Goal: Navigation & Orientation: Find specific page/section

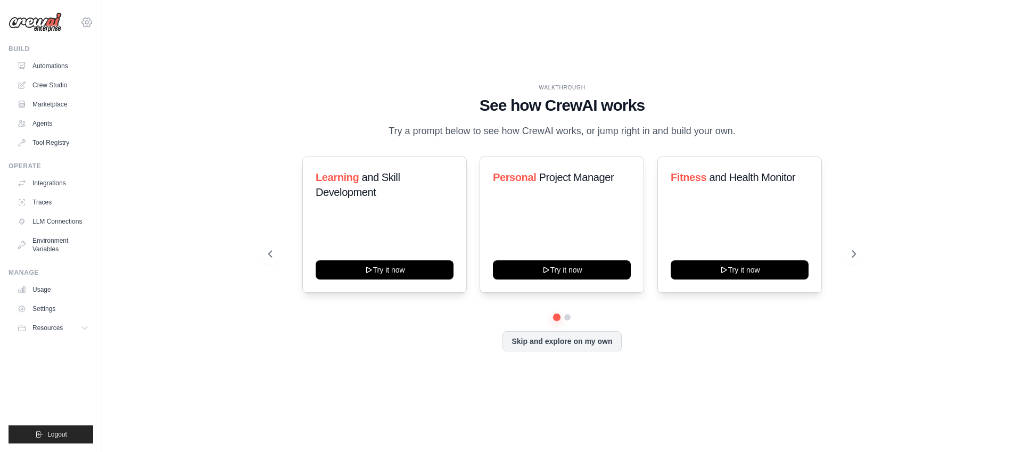
click at [85, 19] on icon at bounding box center [86, 22] width 13 height 13
click at [199, 234] on div "WALKTHROUGH See how [PERSON_NAME] works Try a prompt below to see how [PERSON_N…" at bounding box center [562, 226] width 886 height 431
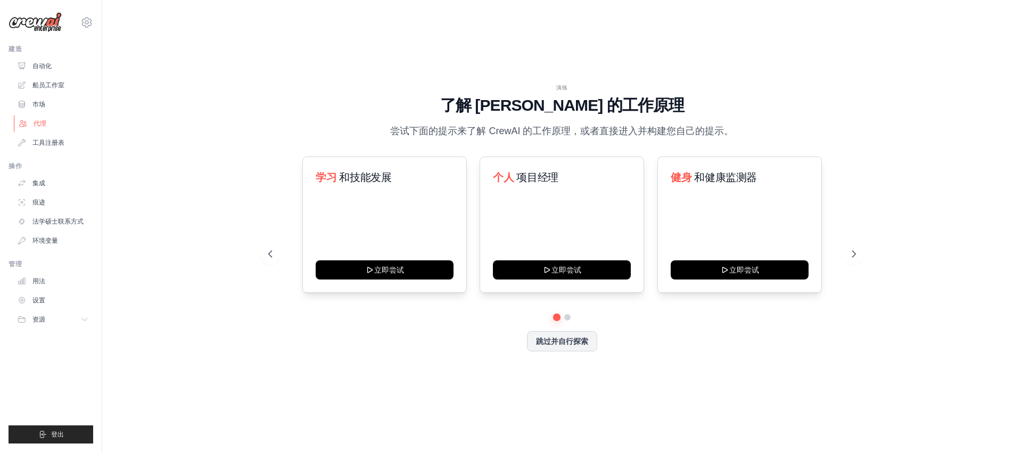
click at [68, 121] on link "代理" at bounding box center [54, 123] width 80 height 17
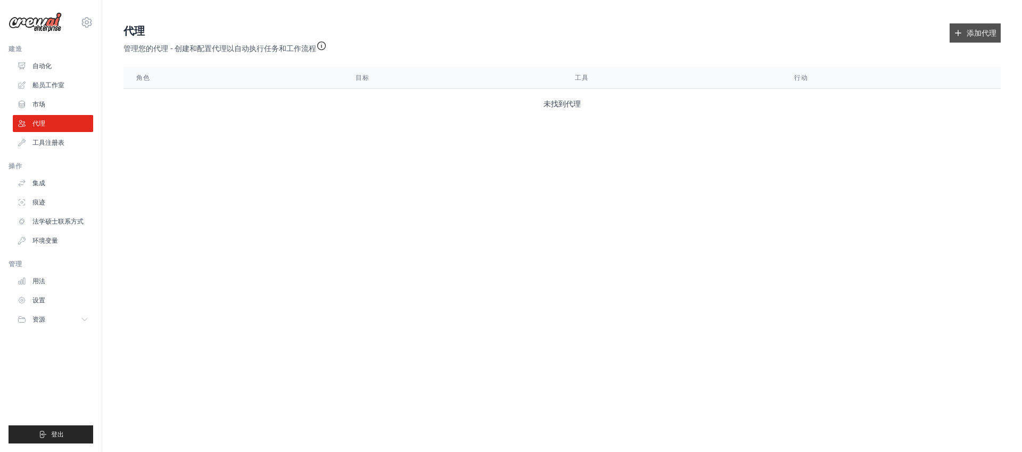
click at [949, 39] on link "添加代理" at bounding box center [974, 32] width 51 height 19
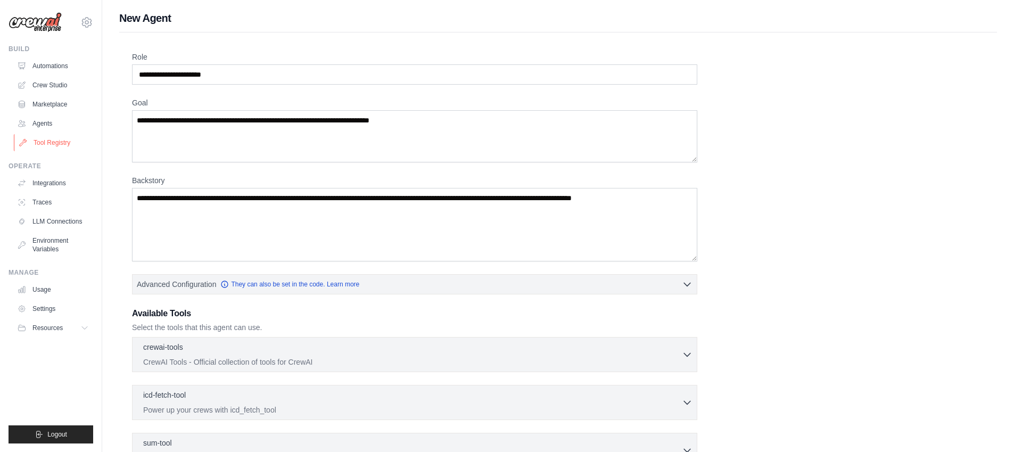
click at [79, 144] on link "Tool Registry" at bounding box center [54, 142] width 80 height 17
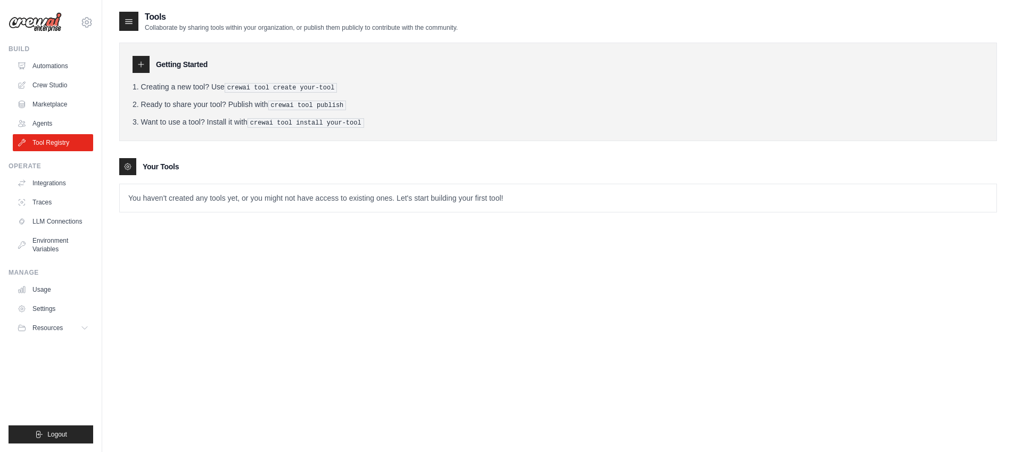
click at [314, 104] on pre "crewai tool publish" at bounding box center [307, 106] width 78 height 10
click at [237, 87] on pre "crewai tool create your-tool" at bounding box center [281, 88] width 113 height 10
click at [285, 88] on pre "crewai tool create your-tool" at bounding box center [281, 88] width 113 height 10
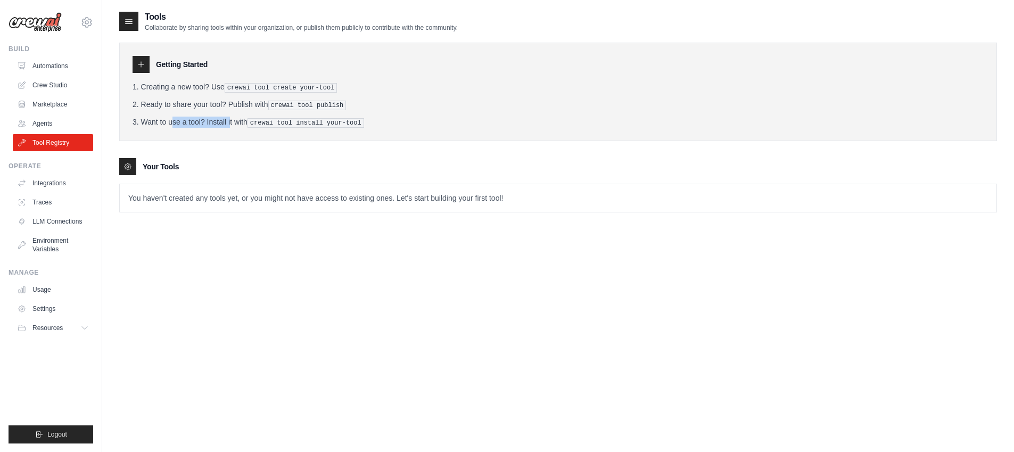
drag, startPoint x: 142, startPoint y: 120, endPoint x: 212, endPoint y: 122, distance: 70.8
click at [212, 122] on li "Want to use a tool? Install it with crewai tool install your-tool" at bounding box center [558, 122] width 851 height 11
click at [254, 117] on li "Want to use a tool? Install it with crewai tool install your-tool" at bounding box center [558, 122] width 851 height 11
click at [69, 184] on link "Integrations" at bounding box center [54, 183] width 80 height 17
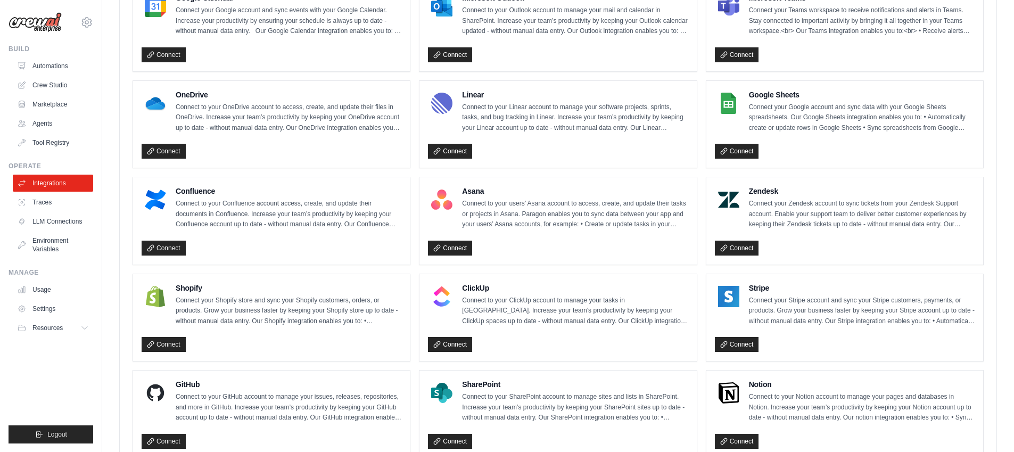
scroll to position [553, 0]
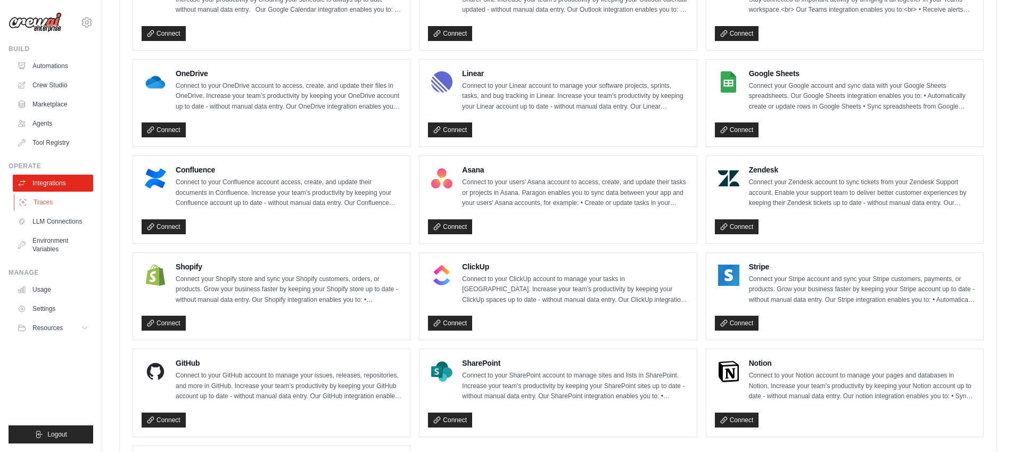
click at [84, 196] on link "Traces" at bounding box center [54, 202] width 80 height 17
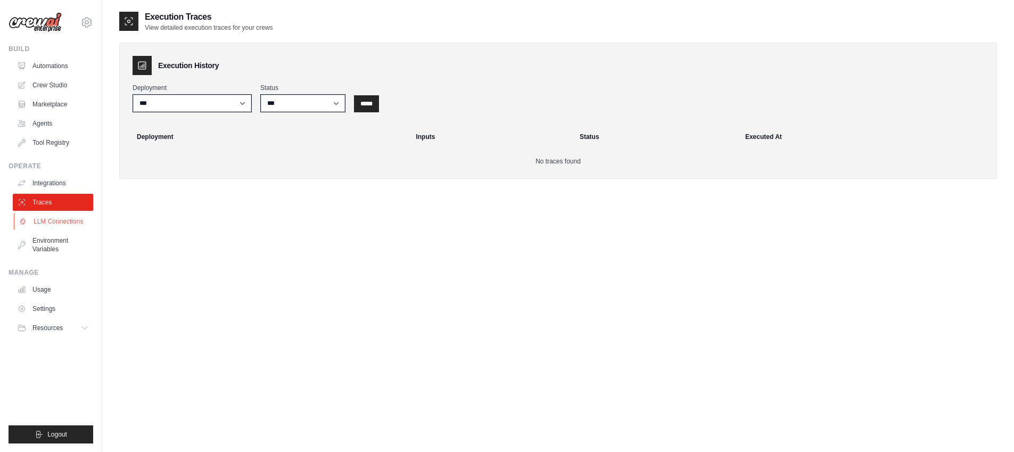
click at [70, 220] on link "LLM Connections" at bounding box center [54, 221] width 80 height 17
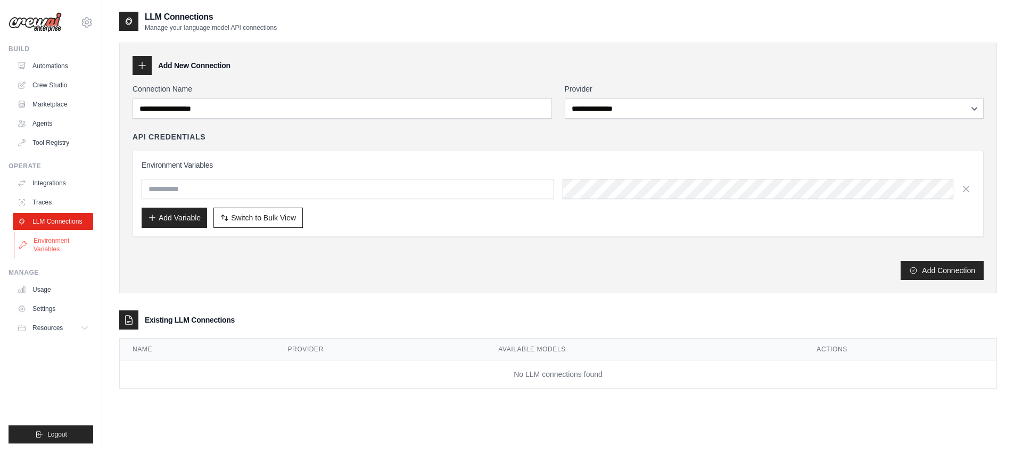
click at [62, 241] on link "Environment Variables" at bounding box center [54, 245] width 80 height 26
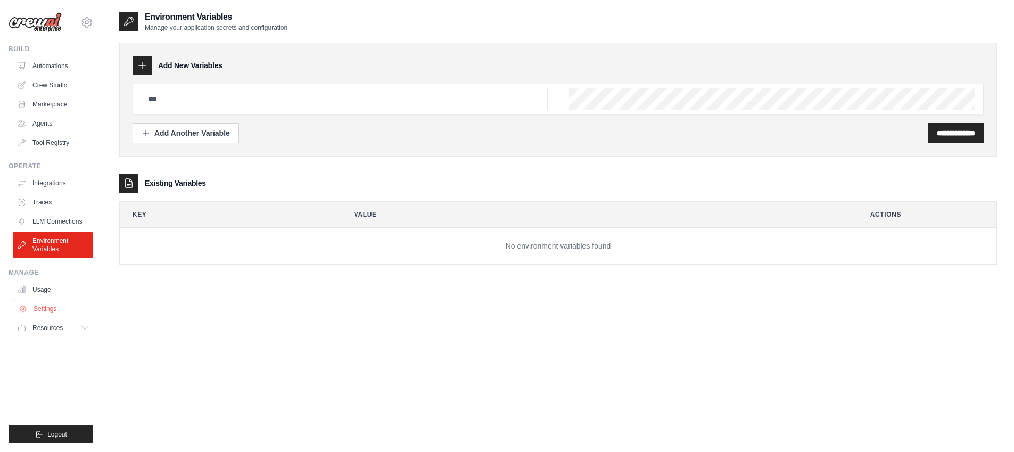
click at [49, 308] on link "Settings" at bounding box center [54, 308] width 80 height 17
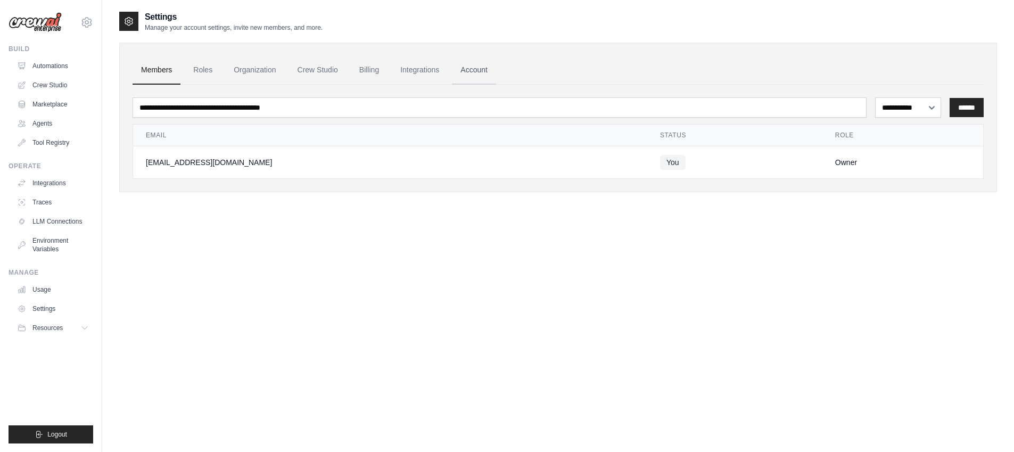
click at [480, 72] on link "Account" at bounding box center [474, 70] width 44 height 29
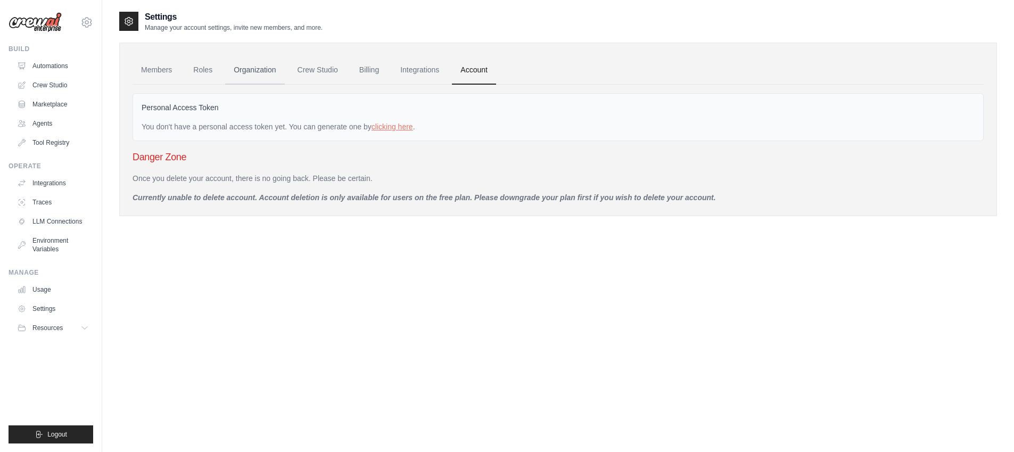
click at [253, 78] on link "Organization" at bounding box center [254, 70] width 59 height 29
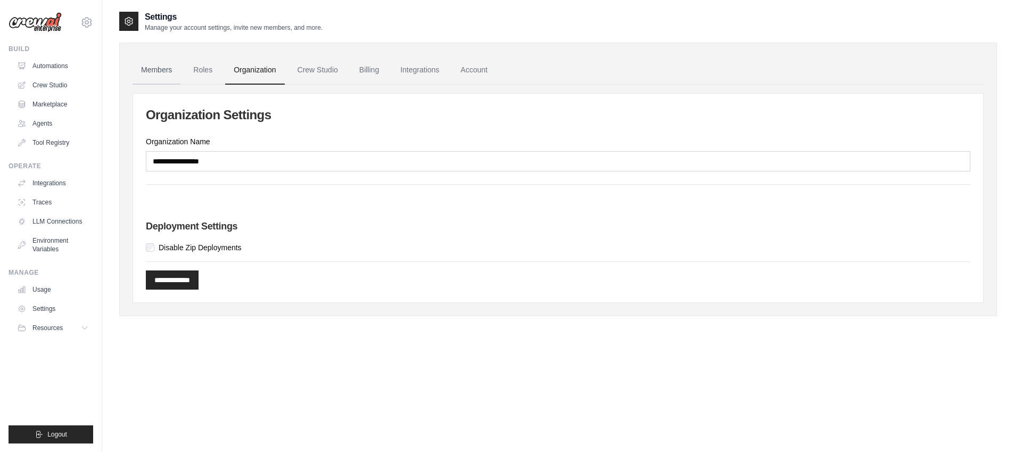
click at [165, 73] on link "Members" at bounding box center [157, 70] width 48 height 29
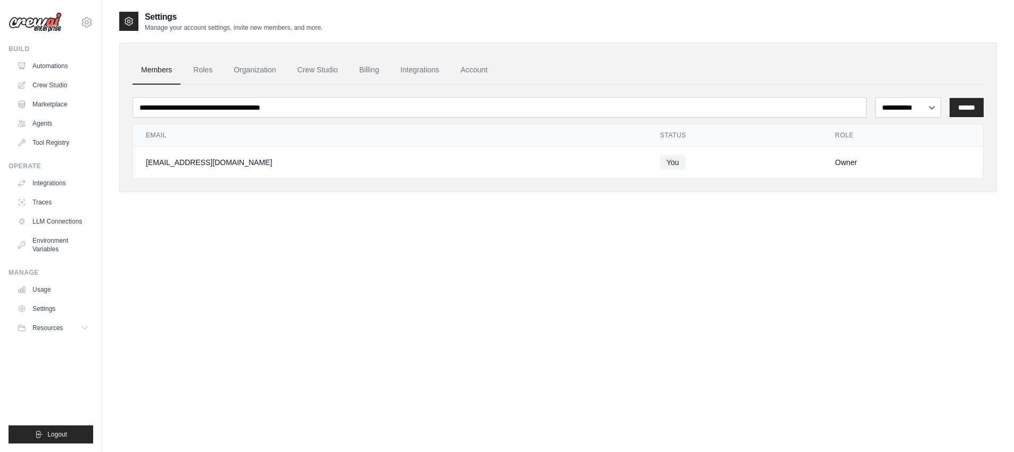
click at [48, 18] on img at bounding box center [35, 22] width 53 height 20
click at [61, 427] on button "Logout" at bounding box center [51, 434] width 85 height 18
click at [59, 286] on link "Usage" at bounding box center [54, 289] width 80 height 17
